Goal: Task Accomplishment & Management: Complete application form

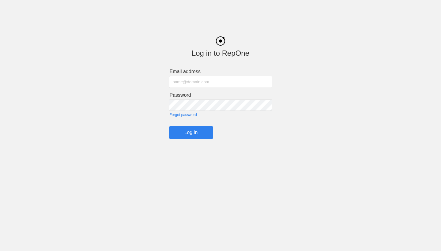
type input "[EMAIL_ADDRESS][DOMAIN_NAME]"
click at [192, 131] on input "Log in" at bounding box center [191, 132] width 44 height 13
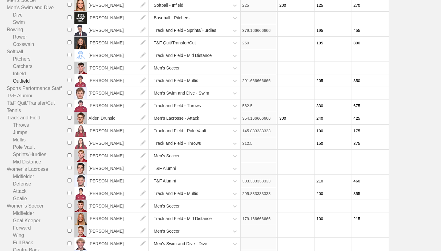
scroll to position [174, 0]
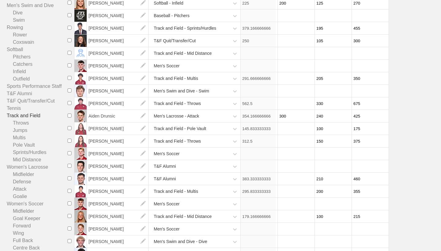
click at [30, 116] on link "Track and Field" at bounding box center [37, 115] width 61 height 7
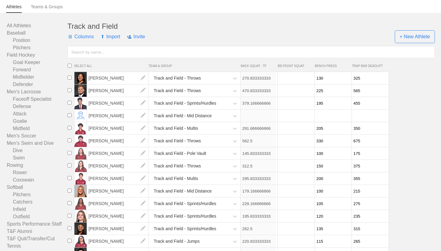
scroll to position [36, 0]
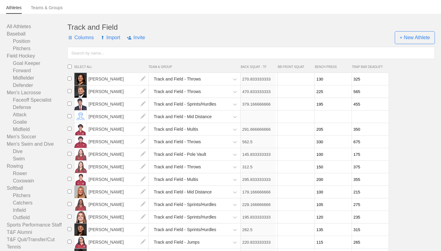
click at [109, 38] on span "Import" at bounding box center [110, 37] width 20 height 18
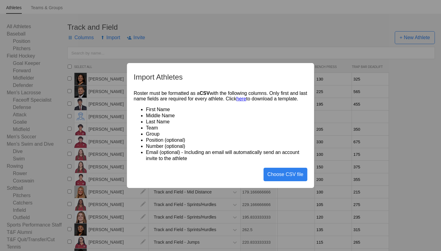
click at [290, 178] on div "Choose CSV file" at bounding box center [285, 174] width 44 height 13
click at [246, 98] on link "here" at bounding box center [241, 98] width 10 height 5
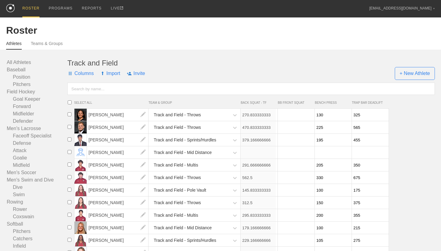
click at [112, 73] on span "Import" at bounding box center [110, 73] width 20 height 18
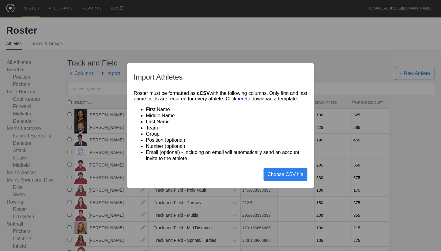
click at [246, 97] on link "here" at bounding box center [241, 98] width 10 height 5
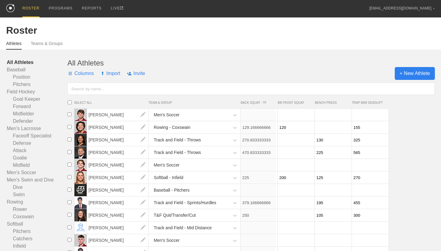
click at [408, 76] on span "+ New Athlete" at bounding box center [415, 73] width 40 height 13
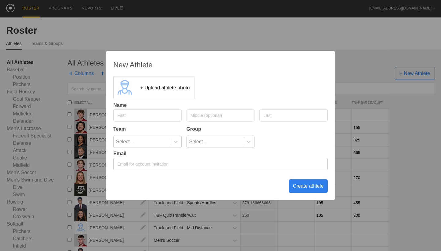
click at [375, 67] on div "New Athlete + Upload athlete photo Name Team Group Select... Select... Email Cr…" at bounding box center [220, 125] width 441 height 251
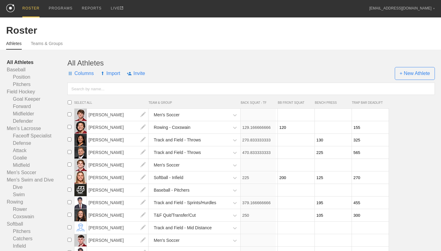
click at [113, 73] on span "Import" at bounding box center [110, 73] width 20 height 18
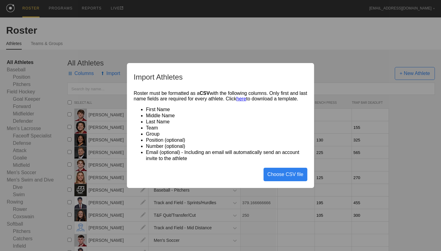
click at [212, 99] on div "Roster must be formatted as a CSV with the following columns. Only first and la…" at bounding box center [221, 126] width 174 height 71
click at [289, 179] on div "Choose CSV file" at bounding box center [285, 174] width 44 height 13
click at [277, 177] on div "Choose CSV file" at bounding box center [285, 174] width 44 height 13
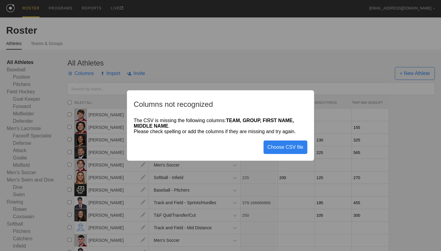
click at [295, 146] on div "Choose CSV file" at bounding box center [285, 146] width 44 height 13
click at [292, 147] on div "Choose CSV file" at bounding box center [285, 146] width 44 height 13
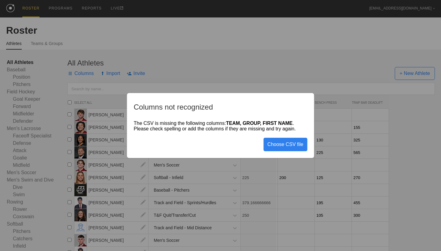
click at [271, 143] on div "Choose CSV file" at bounding box center [285, 144] width 44 height 13
click at [280, 144] on div "Choose CSV file" at bounding box center [285, 144] width 44 height 13
click at [296, 156] on div "Columns not recognized The CSV is missing the following columns: TEAM . Please …" at bounding box center [220, 125] width 187 height 65
click at [295, 144] on div "Choose CSV file" at bounding box center [285, 144] width 44 height 13
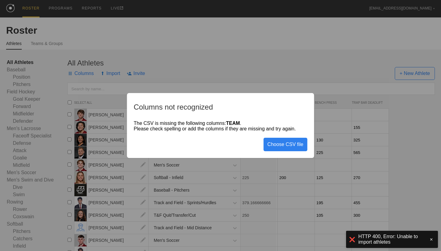
click at [297, 147] on div "Choose CSV file" at bounding box center [285, 144] width 44 height 13
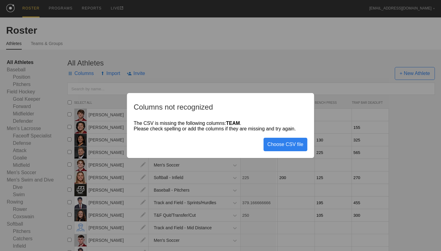
click at [275, 144] on div "Choose CSV file" at bounding box center [285, 144] width 44 height 13
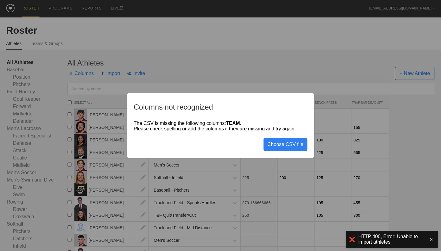
click at [292, 144] on div "Choose CSV file" at bounding box center [285, 144] width 44 height 13
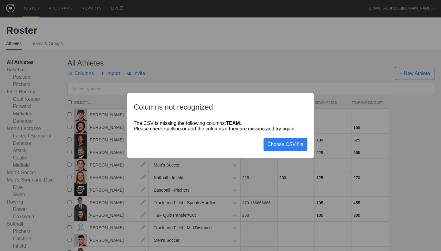
click at [292, 144] on div "Choose CSV file" at bounding box center [285, 144] width 44 height 13
click at [290, 149] on div "Choose CSV file" at bounding box center [285, 144] width 44 height 13
click at [294, 151] on div "Choose CSV file" at bounding box center [285, 144] width 44 height 13
click at [273, 174] on div "Columns not recognized The CSV is missing the following columns: TEAM . Please …" at bounding box center [220, 125] width 441 height 251
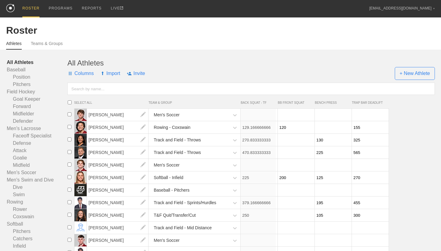
click at [110, 73] on span "Import" at bounding box center [110, 73] width 20 height 18
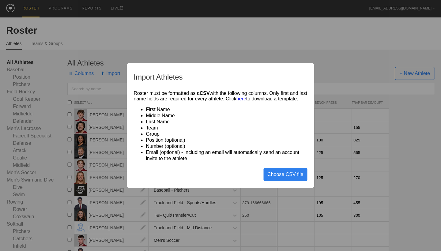
click at [246, 96] on link "here" at bounding box center [241, 98] width 10 height 5
